Goal: Information Seeking & Learning: Learn about a topic

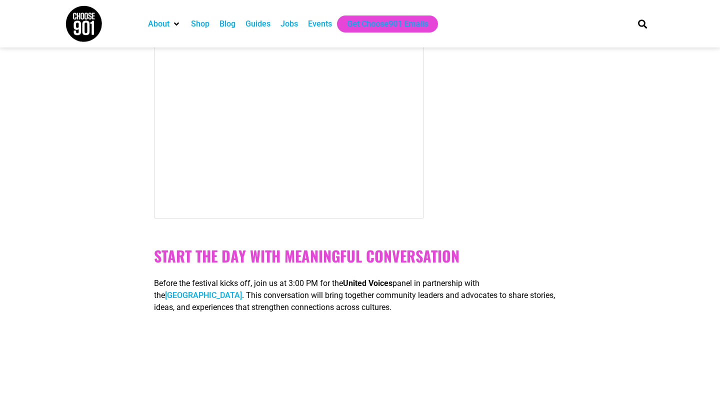
scroll to position [748, 0]
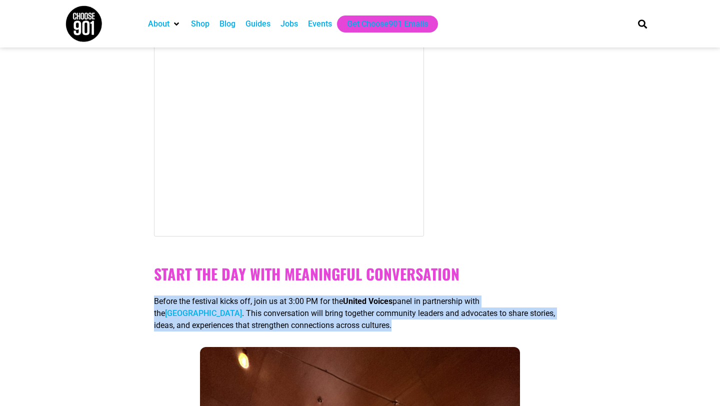
drag, startPoint x: 153, startPoint y: 273, endPoint x: 261, endPoint y: 310, distance: 114.2
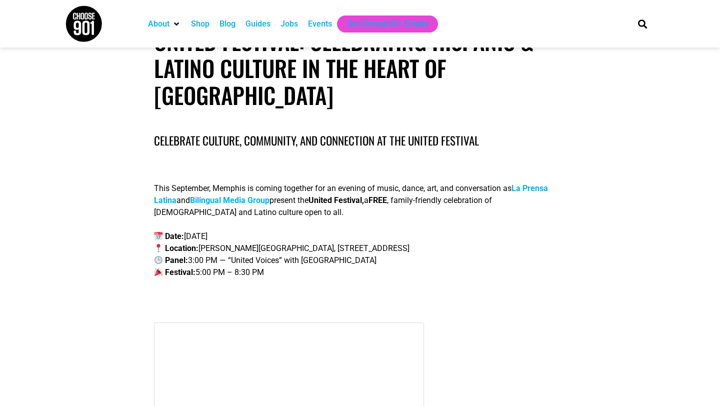
scroll to position [204, 0]
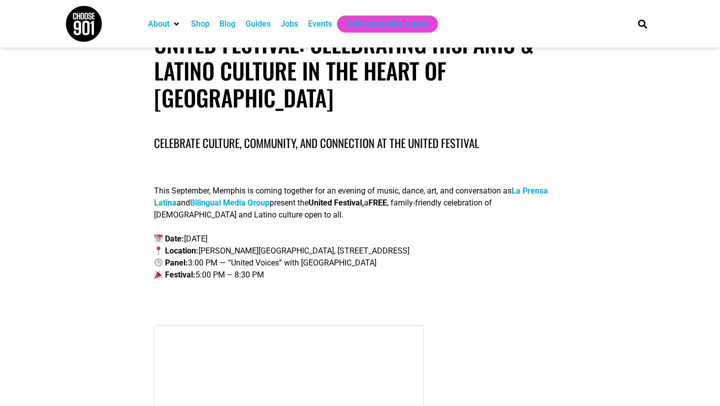
drag, startPoint x: 154, startPoint y: 160, endPoint x: 274, endPoint y: 249, distance: 149.5
copy div "This September, Memphis is coming together for an evening of music, dance, art,…"
drag, startPoint x: 154, startPoint y: 163, endPoint x: 281, endPoint y: 247, distance: 152.5
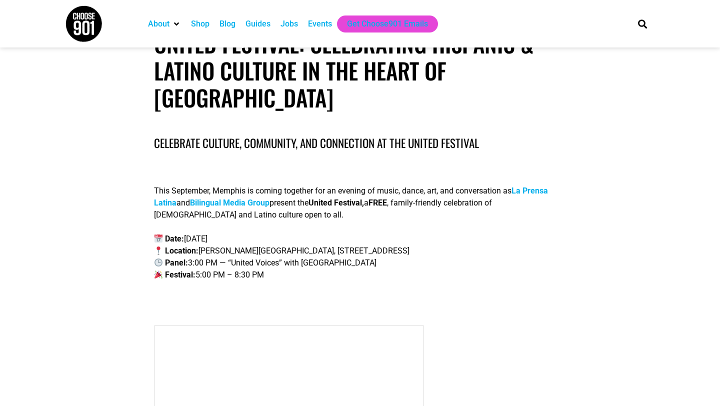
copy div "This September, Memphis is coming together for an evening of music, dance, art,…"
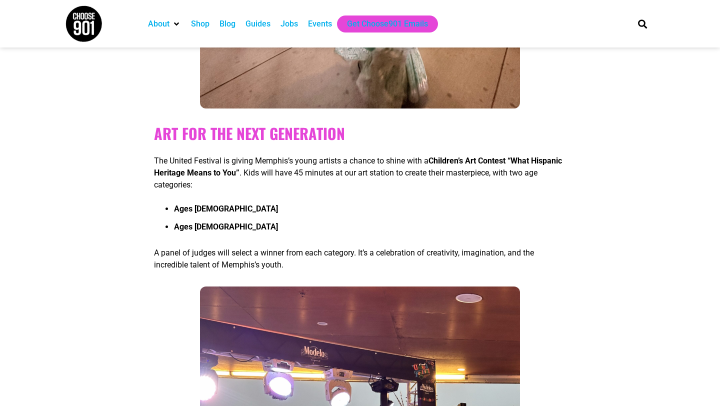
scroll to position [1424, 0]
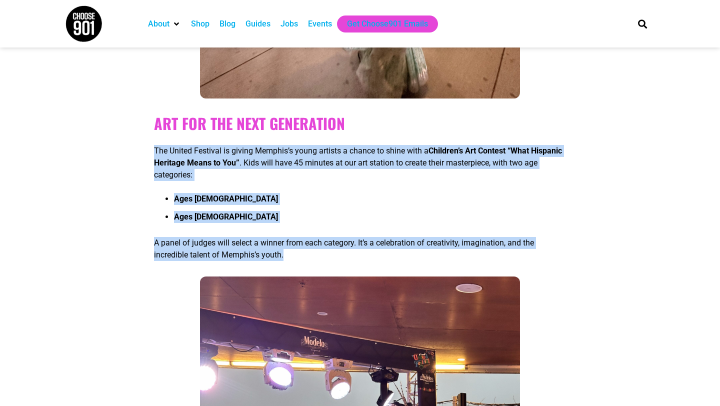
drag, startPoint x: 154, startPoint y: 122, endPoint x: 232, endPoint y: 260, distance: 158.9
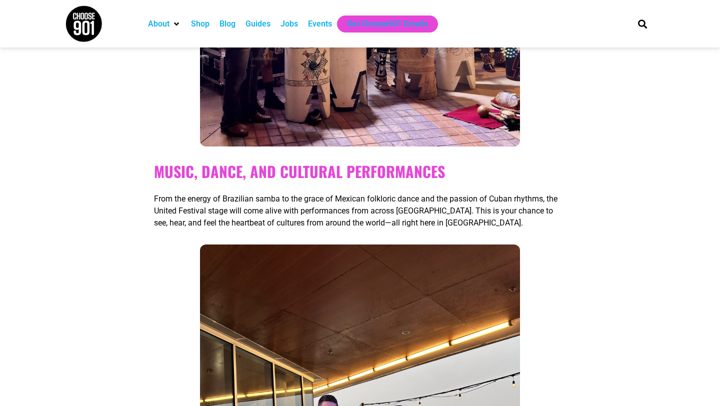
scroll to position [1981, 0]
copy div "The United Festival is giving Memphis’s young artists a chance to shine with a …"
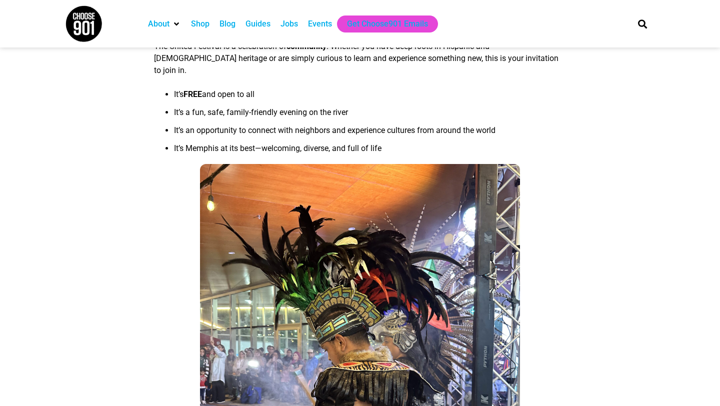
scroll to position [3200, 0]
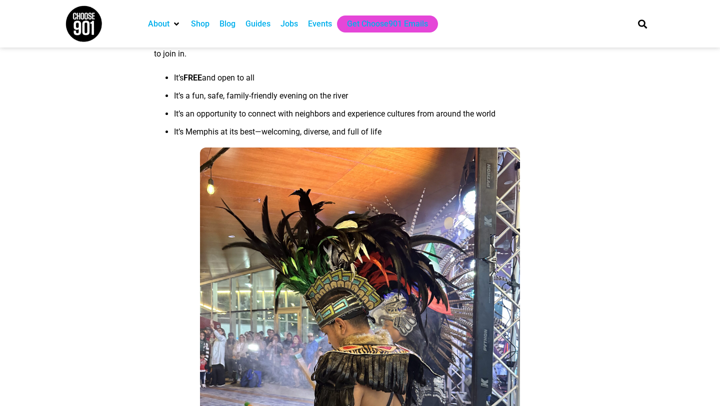
click at [158, 104] on ul "It’s FREE and open to all It’s a fun, safe, family-friendly evening on the rive…" at bounding box center [360, 108] width 412 height 72
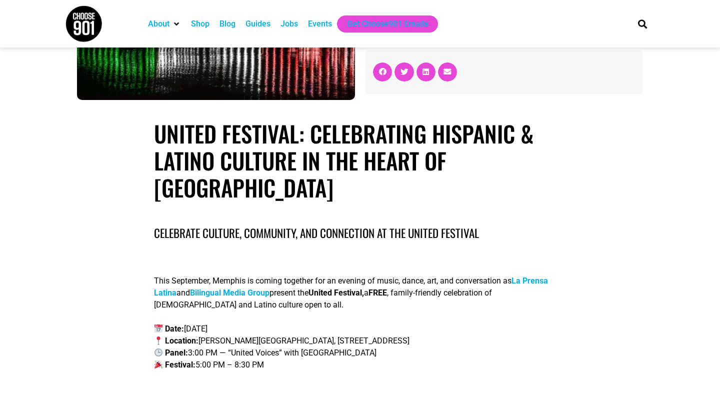
scroll to position [0, 0]
